Goal: Answer question/provide support

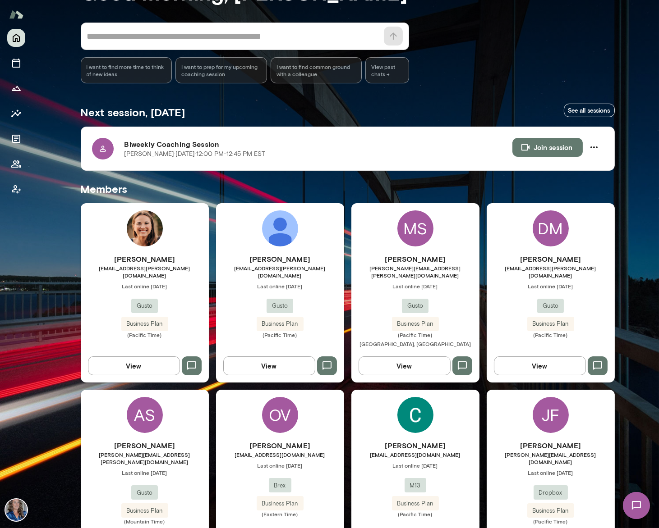
scroll to position [124, 0]
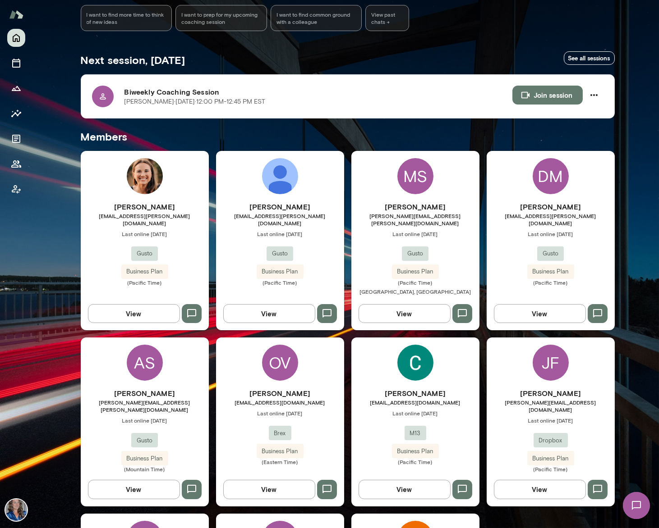
click at [268, 357] on div "OV" at bounding box center [280, 363] width 36 height 36
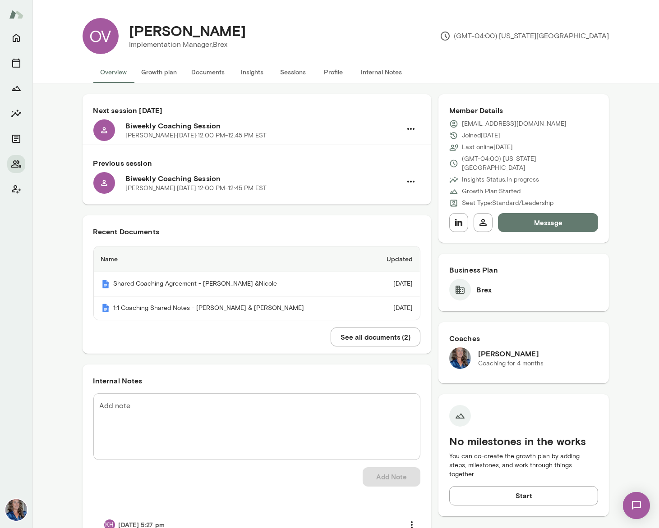
click at [257, 73] on button "Insights" at bounding box center [252, 72] width 41 height 22
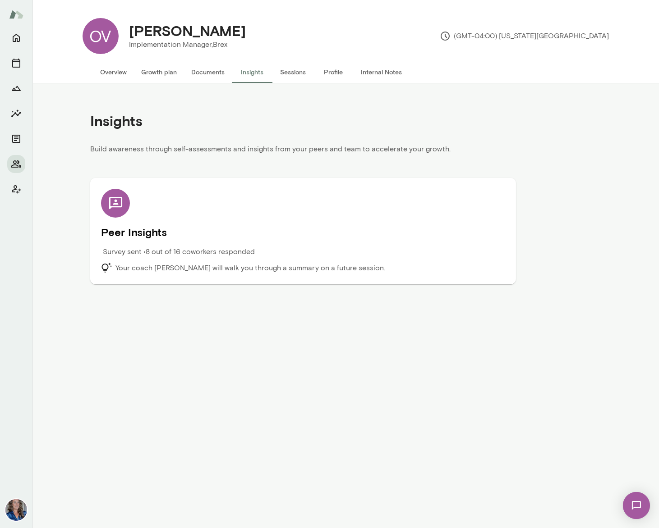
click at [634, 504] on img at bounding box center [635, 505] width 37 height 37
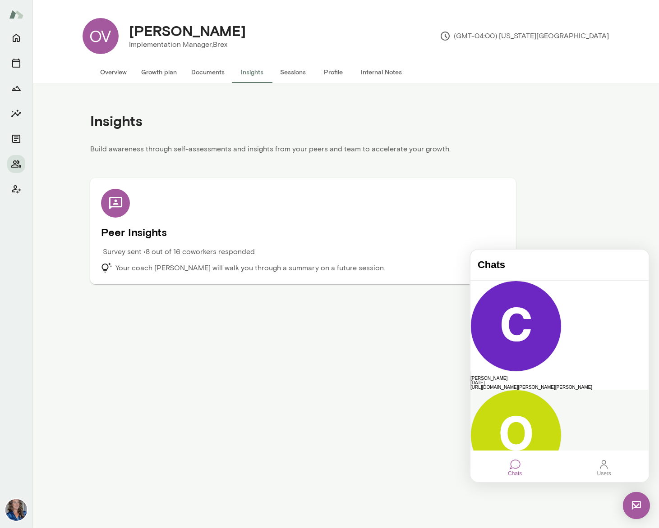
click at [530, 485] on div "[EMAIL_ADDRESS][DOMAIN_NAME]" at bounding box center [559, 487] width 178 height 5
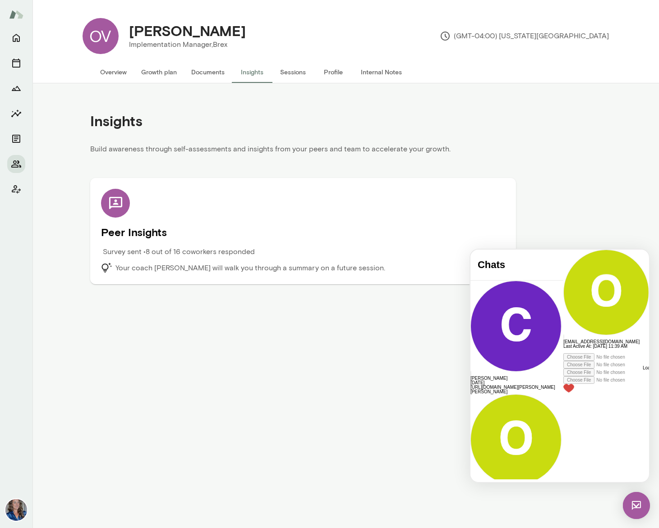
scroll to position [688, 0]
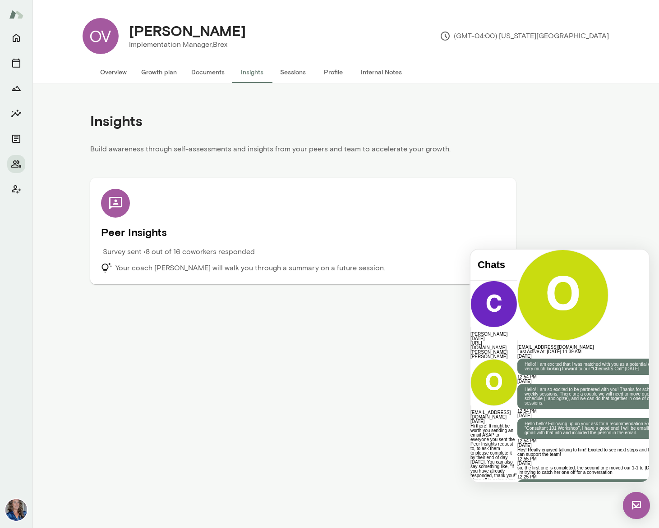
drag, startPoint x: 616, startPoint y: 344, endPoint x: 611, endPoint y: 360, distance: 16.8
copy p "You can also say something like, "if you have already responded, thank you!""
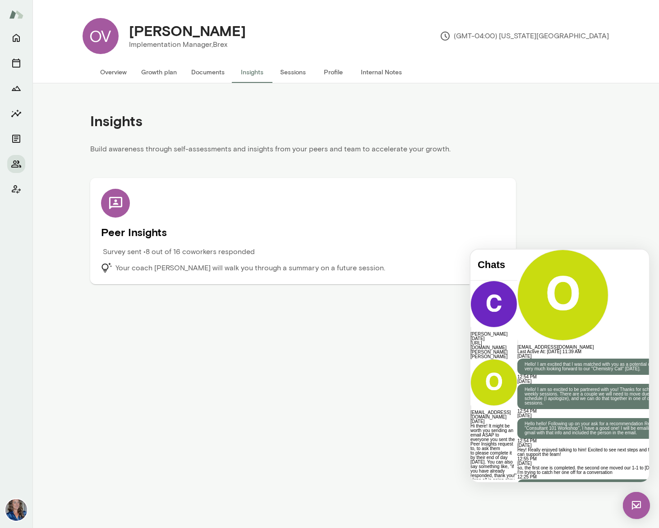
drag, startPoint x: 525, startPoint y: 451, endPoint x: 494, endPoint y: 420, distance: 43.4
copy div "**********"
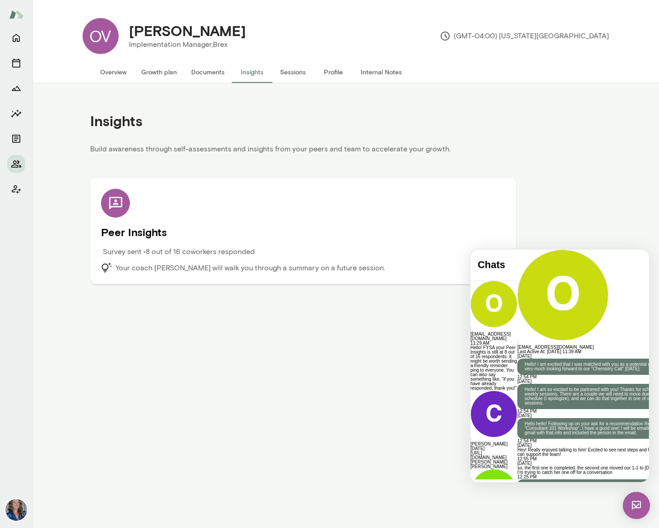
drag, startPoint x: 549, startPoint y: 375, endPoint x: 546, endPoint y: 367, distance: 8.7
drag, startPoint x: 552, startPoint y: 371, endPoint x: 550, endPoint y: 361, distance: 10.1
drag, startPoint x: 546, startPoint y: 356, endPoint x: 576, endPoint y: 404, distance: 56.2
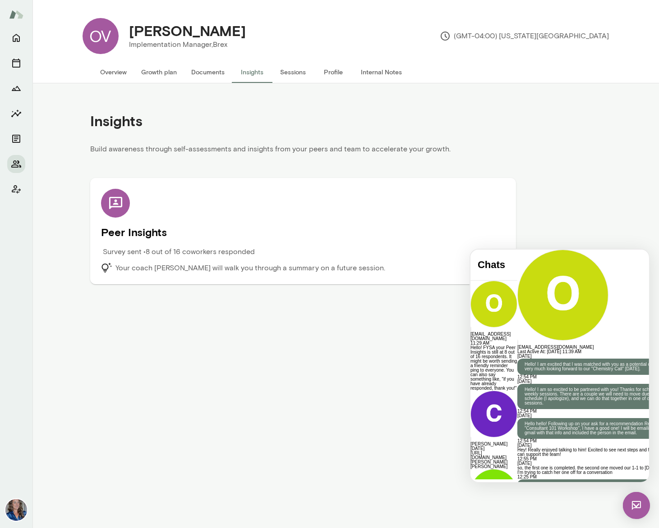
copy p "Hello! FYSA your Peer Insights is still at 8 out of 16 respondents. It might be…"
